Goal: Task Accomplishment & Management: Manage account settings

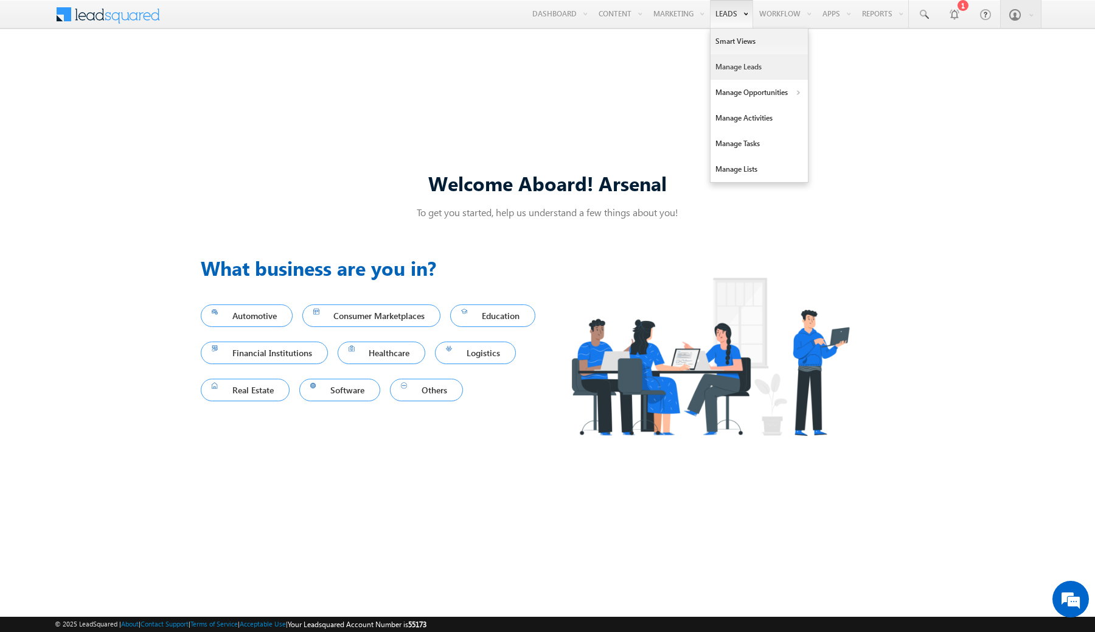
click at [730, 64] on link "Manage Leads" at bounding box center [759, 67] width 97 height 26
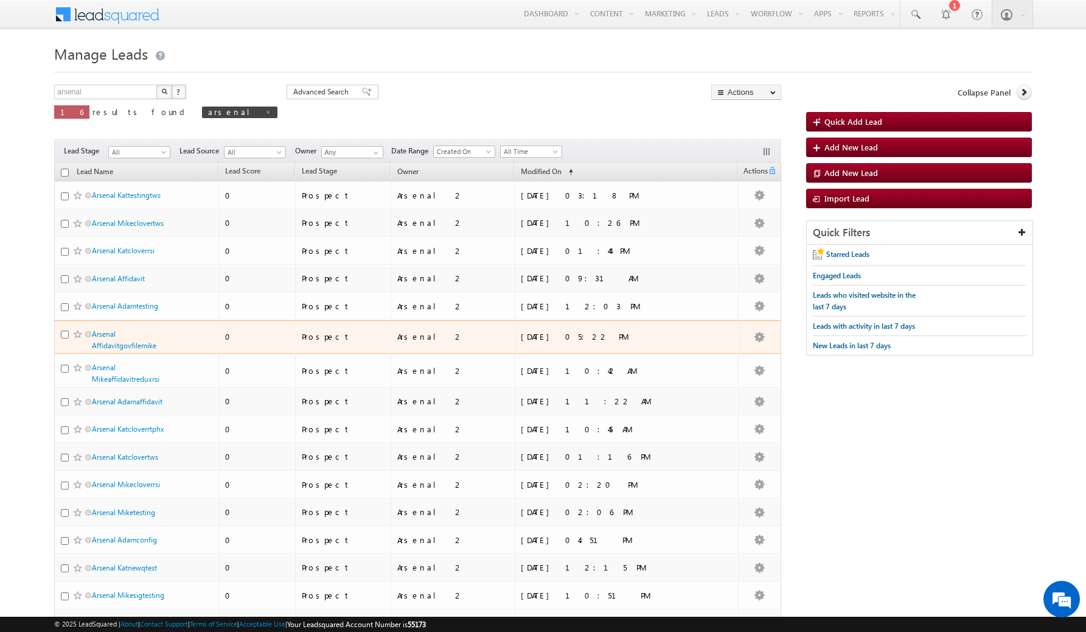
click at [125, 338] on span "Arsenal Affidavitgovfilemike" at bounding box center [133, 339] width 82 height 23
click at [125, 344] on link "Arsenal Affidavitgovfilemike" at bounding box center [124, 339] width 65 height 21
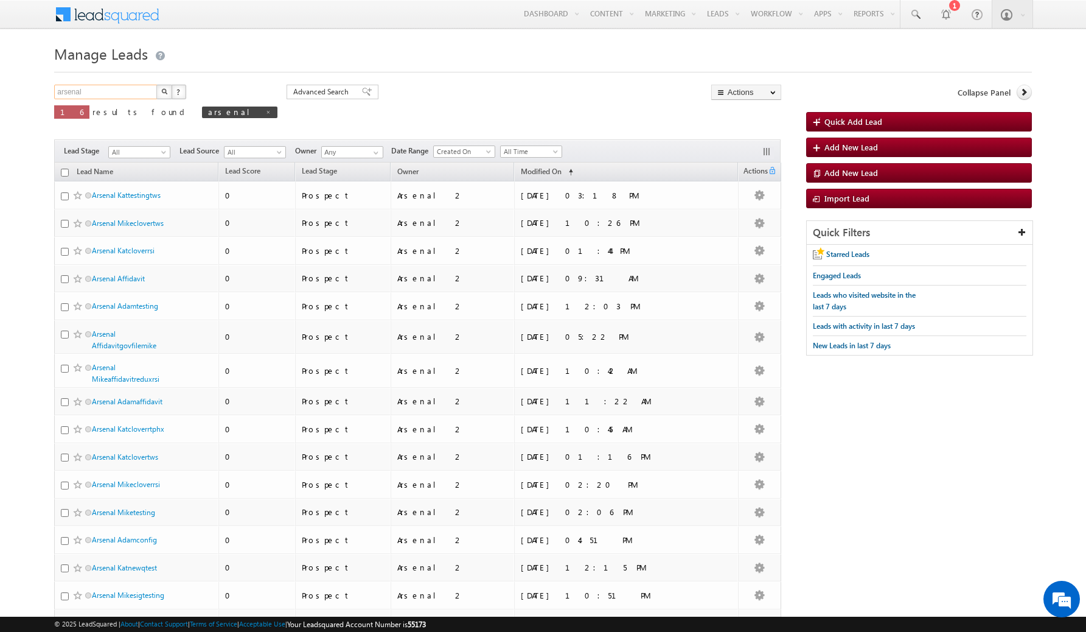
click at [110, 96] on input "arsenal" at bounding box center [106, 92] width 104 height 15
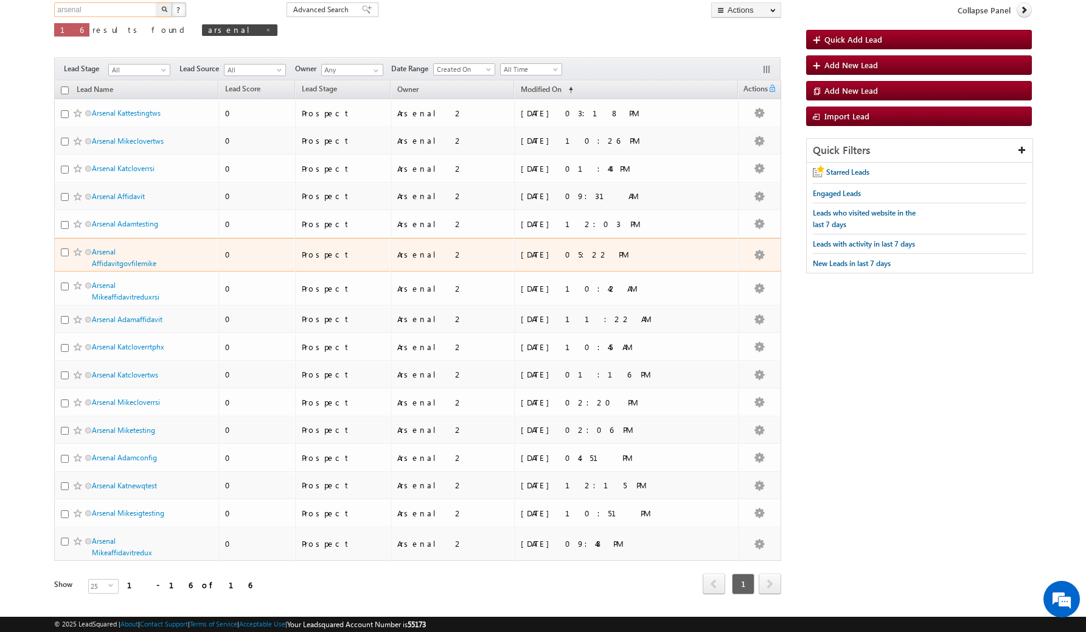
scroll to position [105, 0]
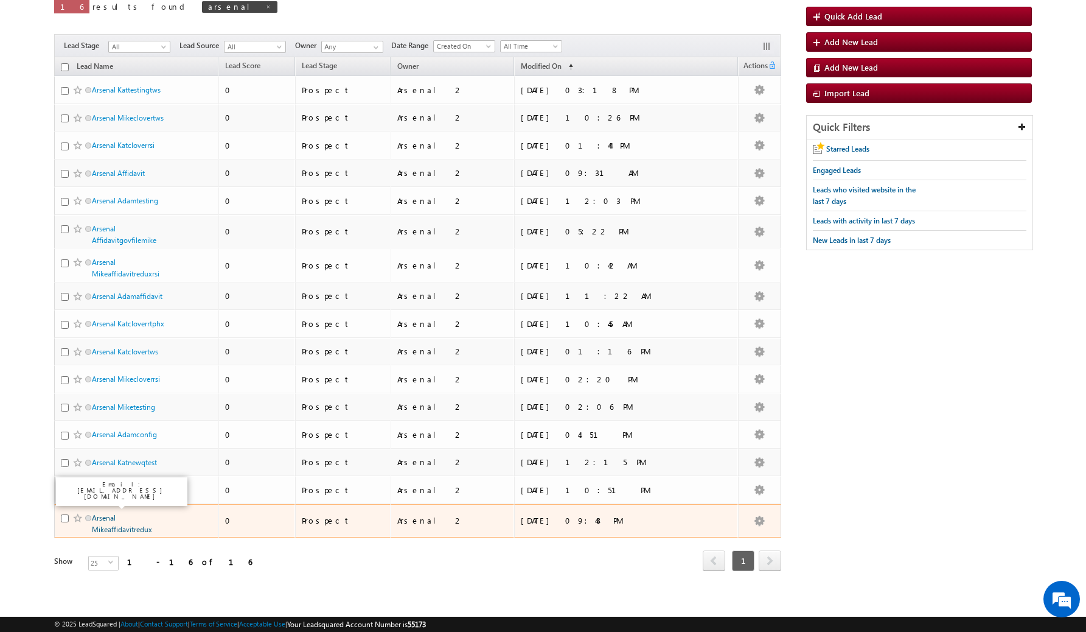
click at [94, 518] on link "Arsenal Mikeaffidavitredux" at bounding box center [122, 523] width 60 height 21
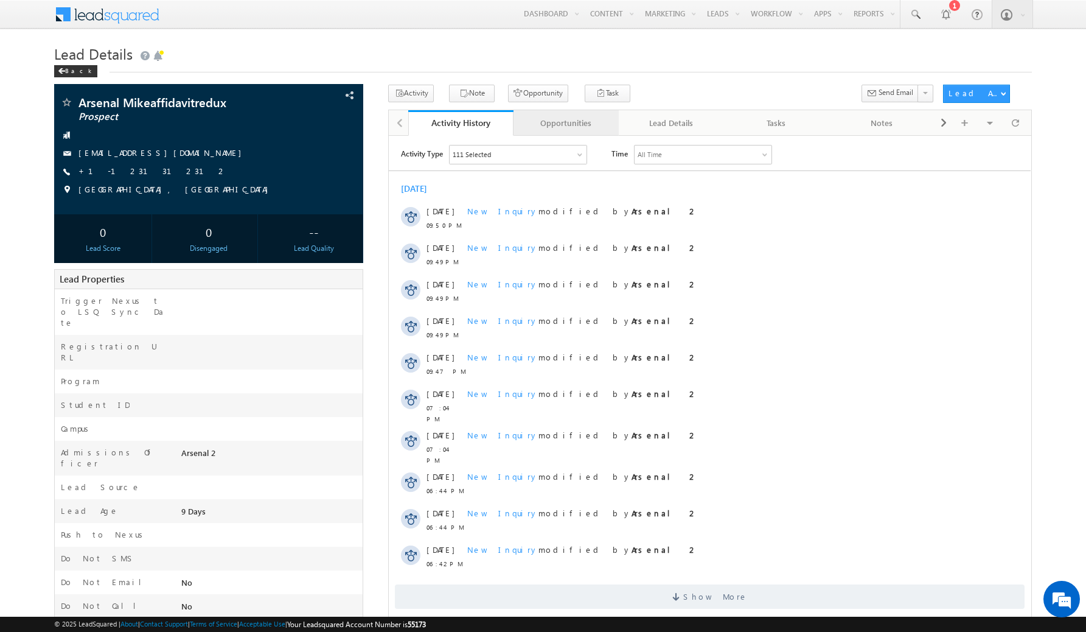
click at [587, 122] on div "Opportunities" at bounding box center [565, 123] width 85 height 15
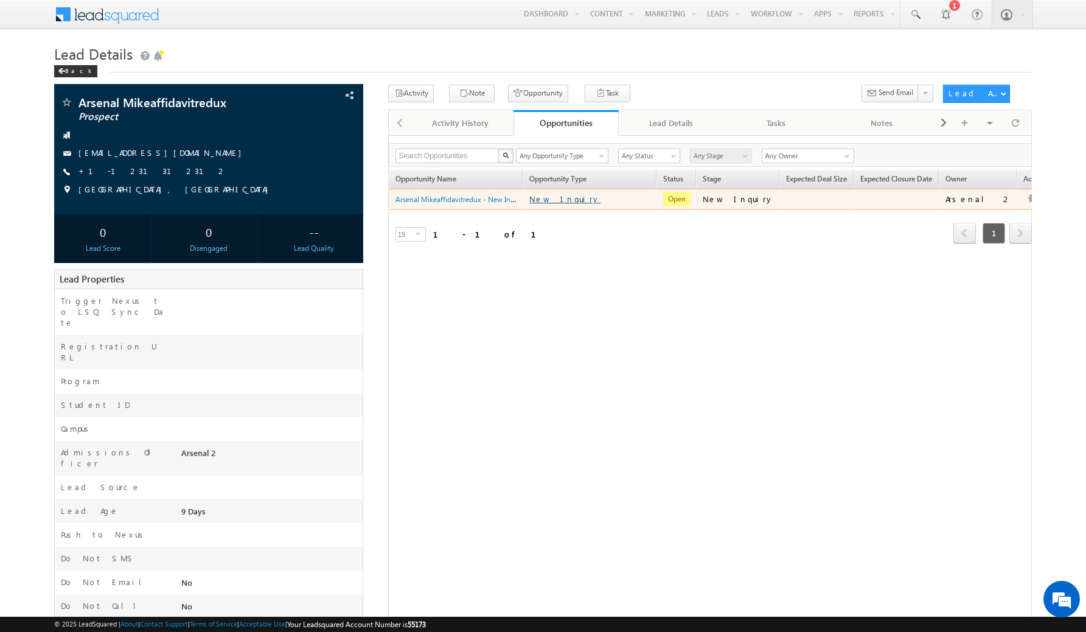
click at [554, 204] on link "New Inquiry" at bounding box center [590, 199] width 122 height 15
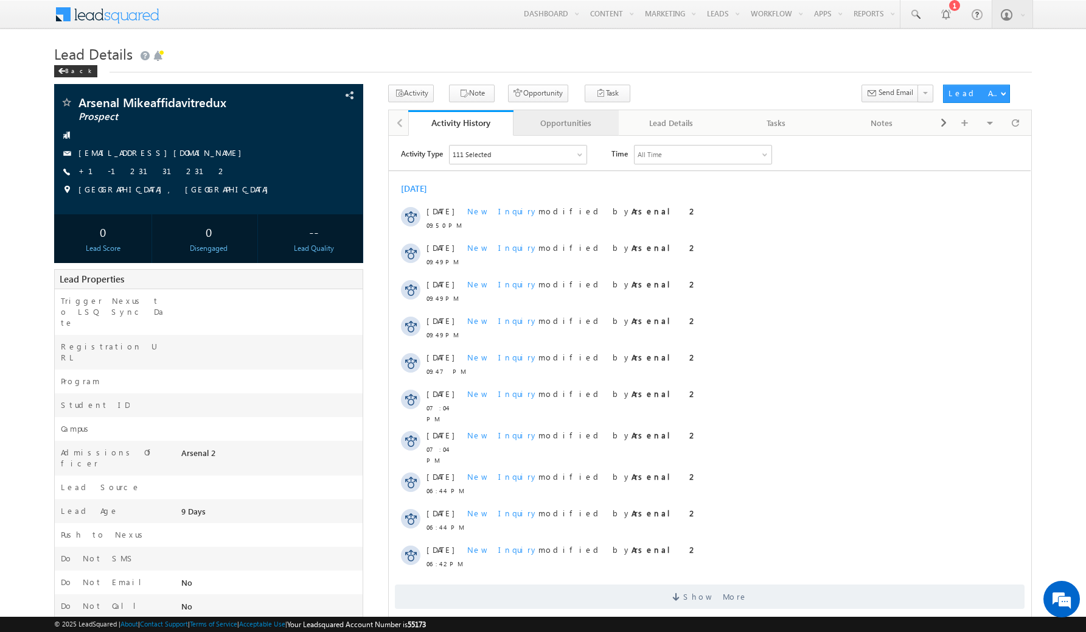
click at [549, 130] on div "Opportunities" at bounding box center [565, 123] width 85 height 15
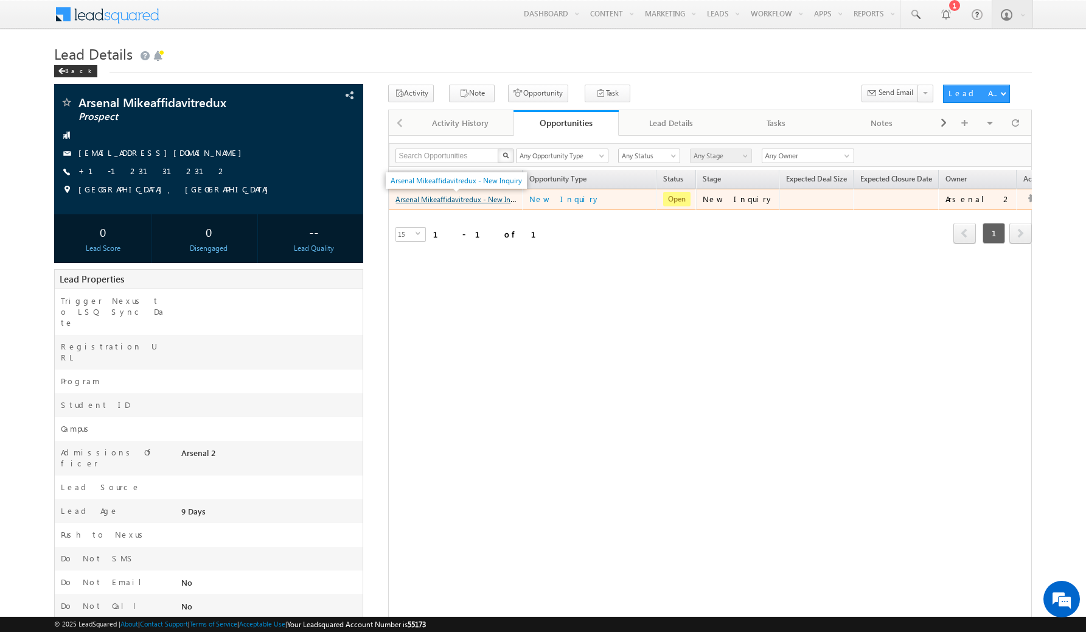
click at [442, 203] on link "Arsenal Mikeaffidavitredux - New Inquiry" at bounding box center [461, 199] width 131 height 10
